Goal: Task Accomplishment & Management: Use online tool/utility

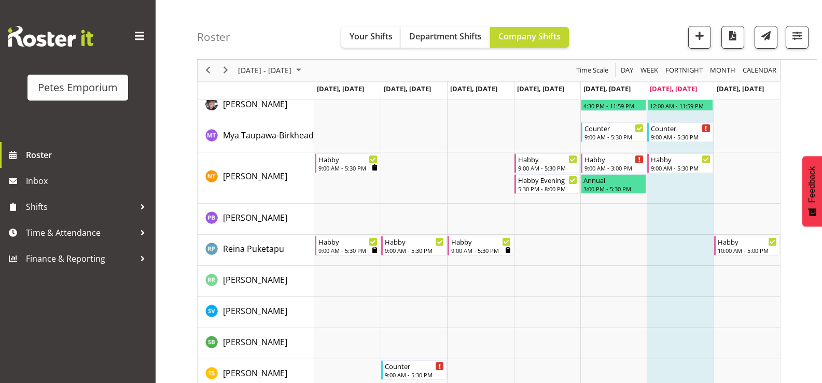
scroll to position [980, 0]
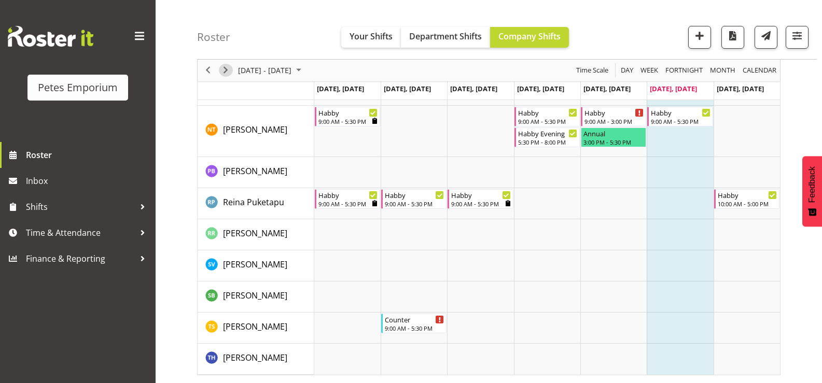
click at [225, 75] on span "Next" at bounding box center [225, 70] width 12 height 13
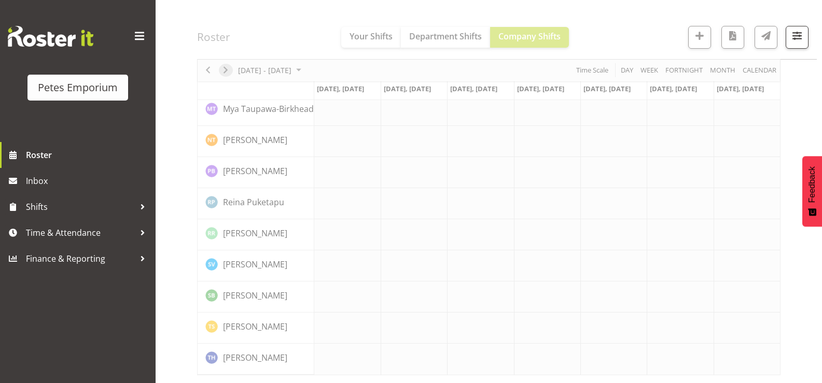
scroll to position [797, 0]
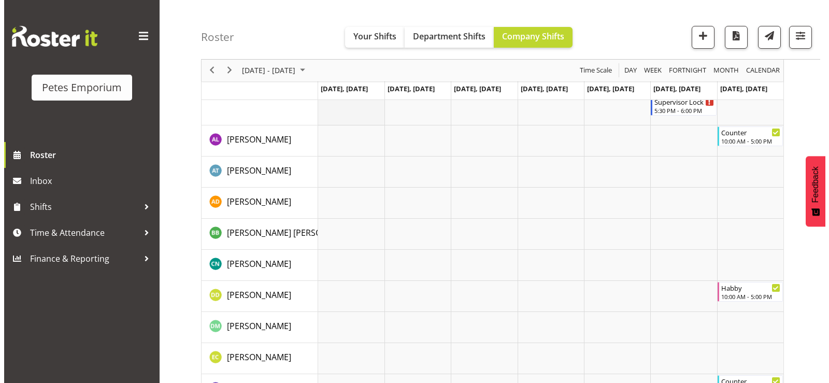
scroll to position [207, 0]
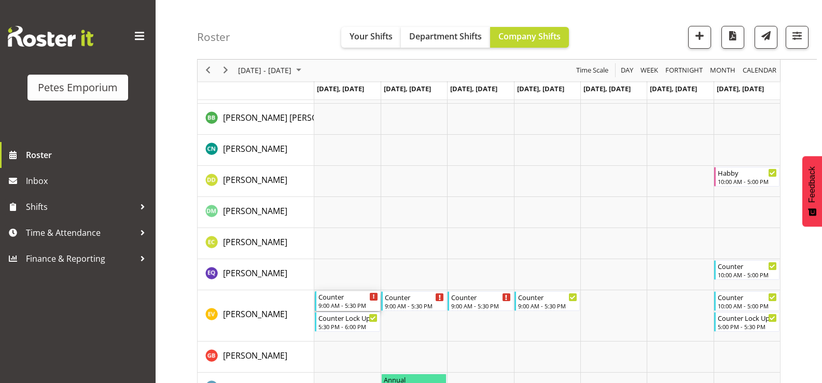
click at [330, 297] on div "Counter" at bounding box center [348, 296] width 60 height 10
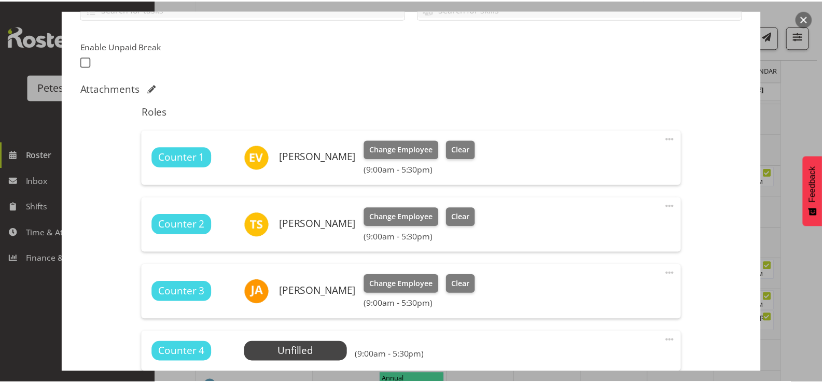
scroll to position [259, 0]
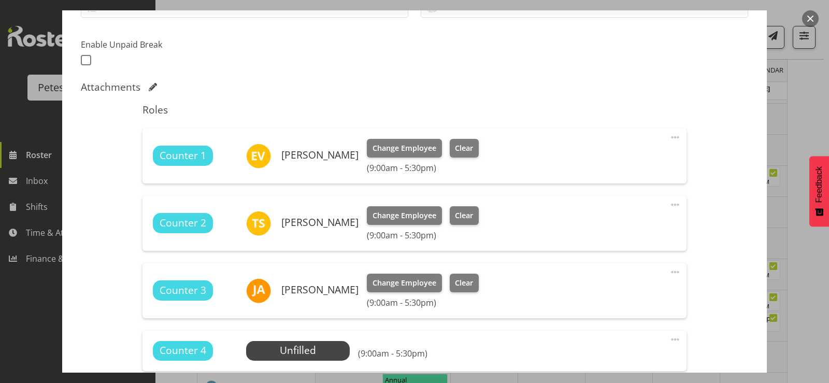
click at [812, 22] on button "button" at bounding box center [810, 18] width 17 height 17
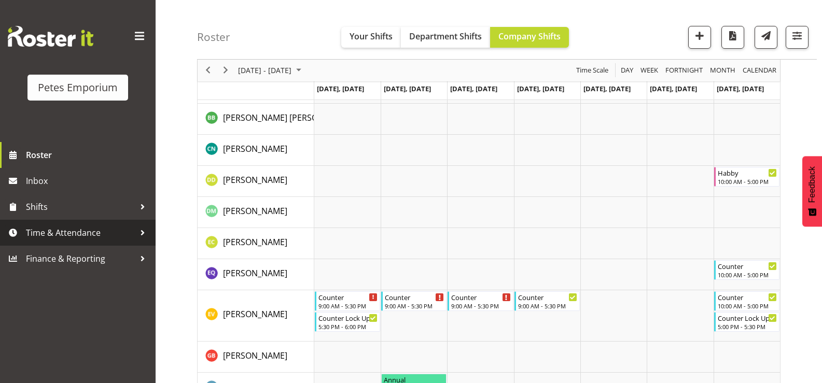
click at [113, 236] on span "Time & Attendance" at bounding box center [80, 233] width 109 height 16
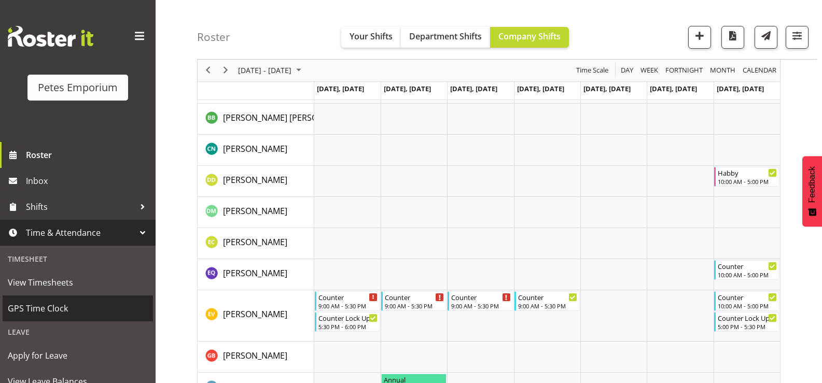
click at [80, 307] on span "GPS Time Clock" at bounding box center [78, 309] width 140 height 16
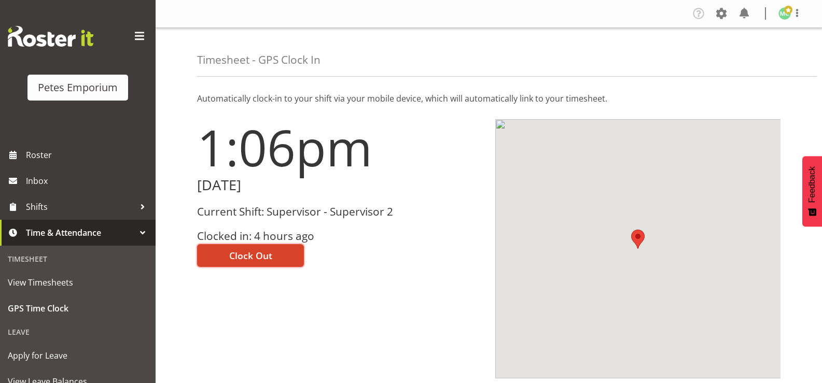
click at [277, 261] on button "Clock Out" at bounding box center [250, 255] width 107 height 23
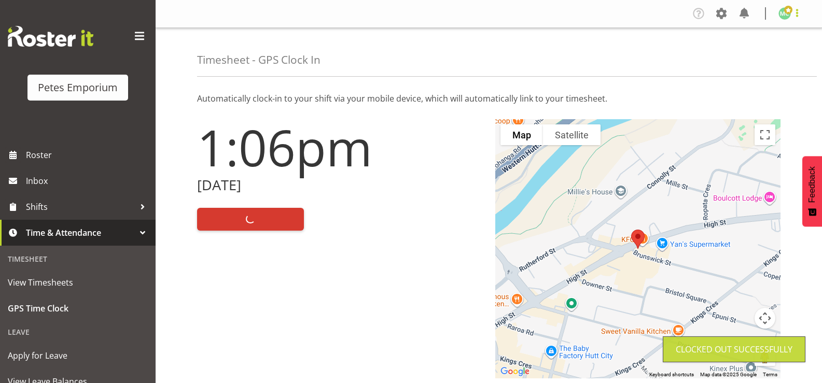
click at [797, 16] on span at bounding box center [797, 13] width 12 height 12
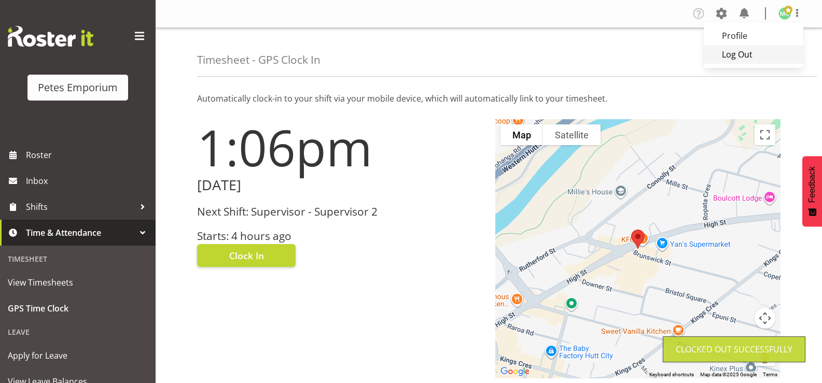
click at [772, 53] on link "Log Out" at bounding box center [753, 54] width 100 height 19
